Goal: Information Seeking & Learning: Find specific fact

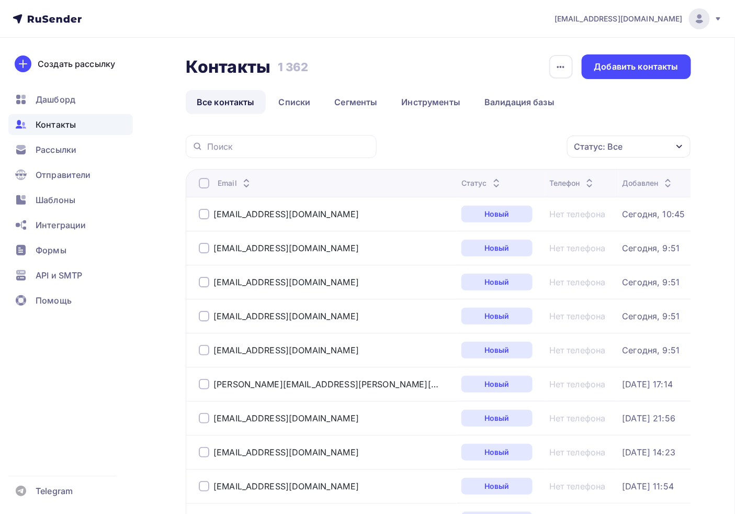
click at [250, 138] on div at bounding box center [281, 146] width 191 height 23
click at [257, 147] on input "text" at bounding box center [288, 147] width 163 height 12
paste input "[PERSON_NAME][EMAIL_ADDRESS][DOMAIN_NAME]"
type input "[PERSON_NAME][EMAIL_ADDRESS][DOMAIN_NAME]"
click at [437, 147] on div "Статус: Все Статус Новый Активный Не существует Переполнен Недоступен Отписан О…" at bounding box center [537, 146] width 307 height 23
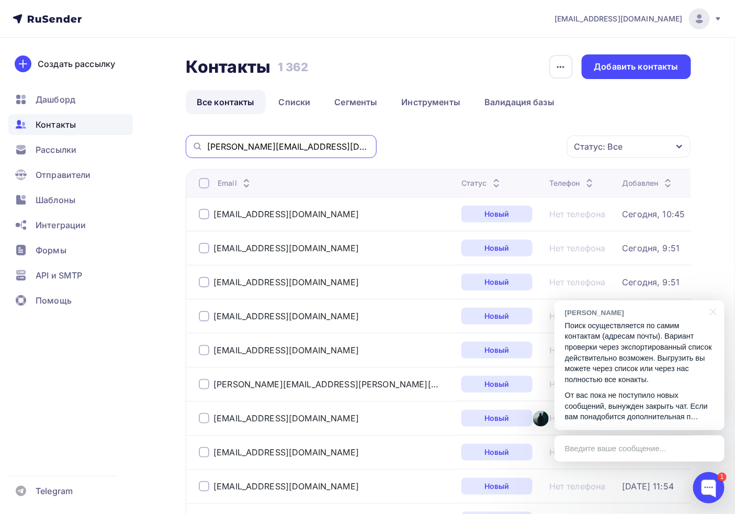
click at [218, 145] on input "[PERSON_NAME][EMAIL_ADDRESS][DOMAIN_NAME]" at bounding box center [288, 147] width 163 height 12
click at [307, 150] on input "[PERSON_NAME][EMAIL_ADDRESS][DOMAIN_NAME]" at bounding box center [288, 147] width 163 height 12
click at [715, 495] on div at bounding box center [708, 487] width 31 height 31
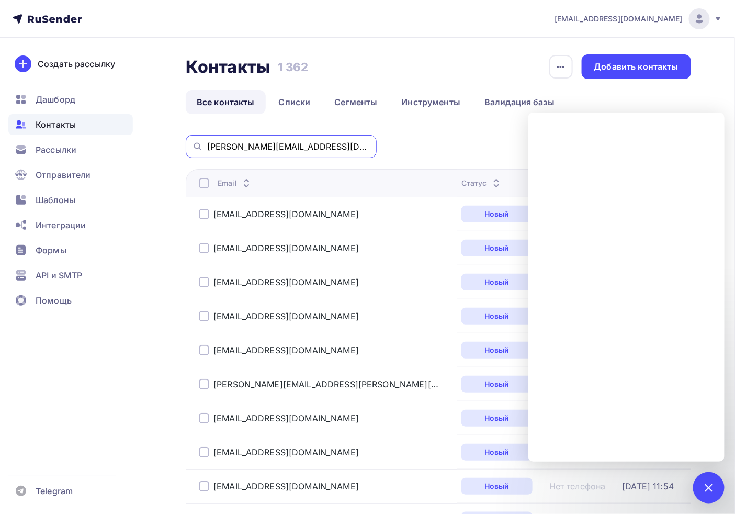
click at [330, 149] on input "[PERSON_NAME][EMAIL_ADDRESS][DOMAIN_NAME]" at bounding box center [288, 147] width 163 height 12
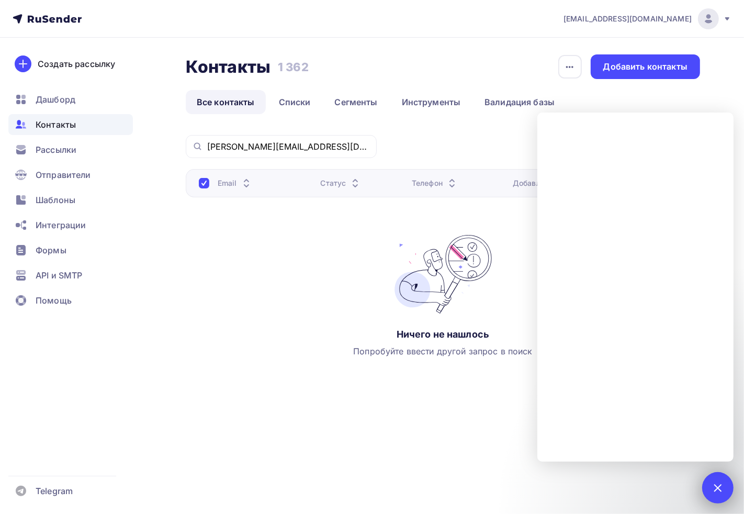
click at [723, 476] on div "1" at bounding box center [717, 487] width 31 height 31
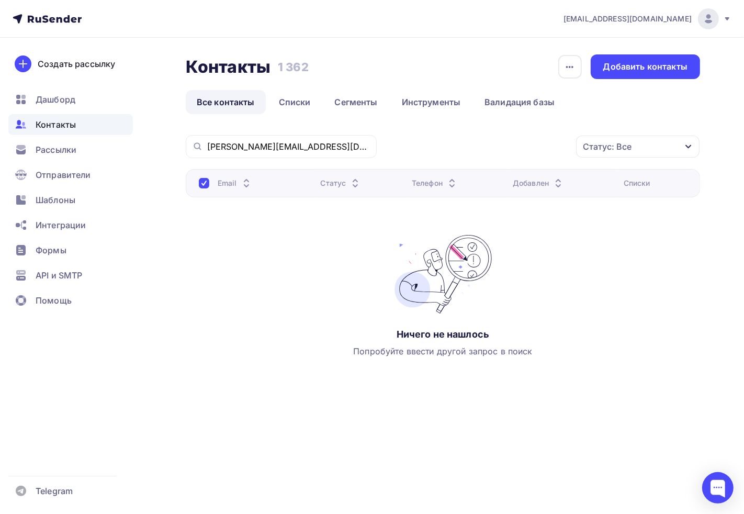
drag, startPoint x: 309, startPoint y: 139, endPoint x: 0, endPoint y: 125, distance: 309.6
click at [0, 125] on div "[EMAIL_ADDRESS][DOMAIN_NAME] Аккаунт Тарифы Выйти Создать рассылку [GEOGRAPHIC_…" at bounding box center [372, 223] width 744 height 446
click at [259, 156] on div "[PERSON_NAME][EMAIL_ADDRESS][DOMAIN_NAME]" at bounding box center [281, 146] width 191 height 23
click at [259, 149] on input "[PERSON_NAME][EMAIL_ADDRESS][DOMAIN_NAME]" at bounding box center [288, 147] width 163 height 12
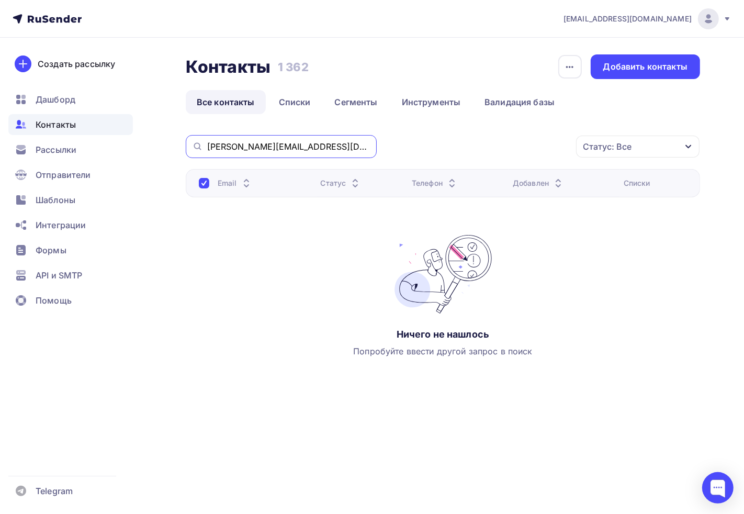
click at [259, 149] on input "[PERSON_NAME][EMAIL_ADDRESS][DOMAIN_NAME]" at bounding box center [288, 147] width 163 height 12
click at [311, 149] on input "[PERSON_NAME][EMAIL_ADDRESS][DOMAIN_NAME]" at bounding box center [288, 147] width 163 height 12
